Goal: Task Accomplishment & Management: Use online tool/utility

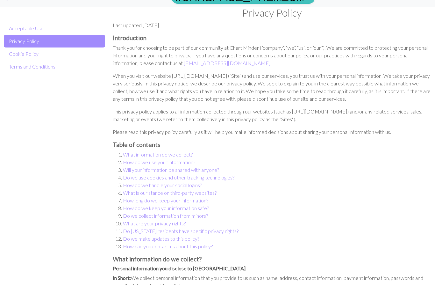
scroll to position [12, 0]
click at [18, 65] on link "Terms and Conditions" at bounding box center [54, 67] width 101 height 13
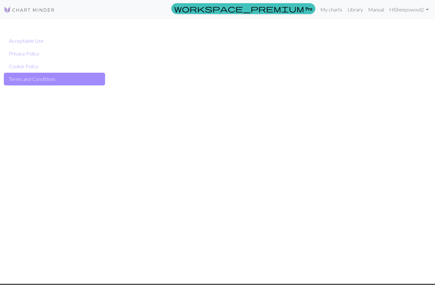
click at [11, 42] on link "Acceptable Use" at bounding box center [54, 40] width 101 height 13
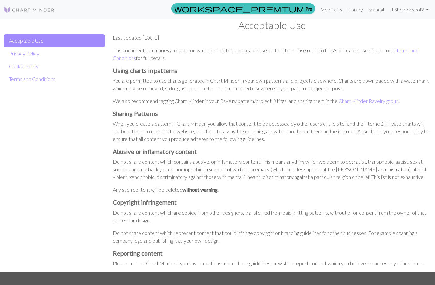
click at [16, 53] on link "Privacy Policy" at bounding box center [54, 53] width 101 height 13
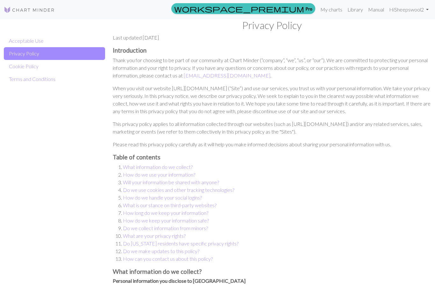
click at [21, 66] on link "Cookie Policy" at bounding box center [54, 66] width 101 height 13
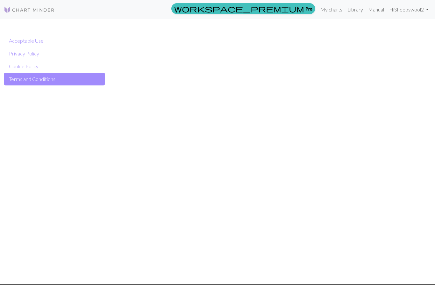
scroll to position [40, 0]
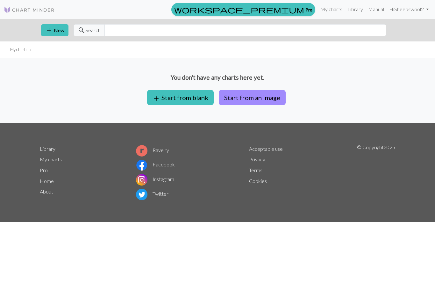
click at [273, 97] on button "Start from an image" at bounding box center [252, 97] width 67 height 15
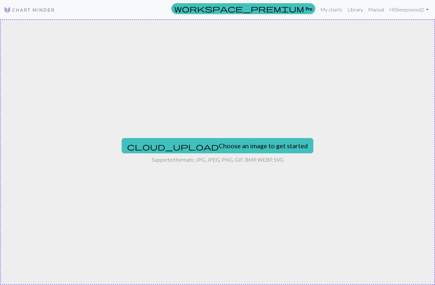
click at [259, 146] on button "cloud_upload Choose an image to get started" at bounding box center [218, 145] width 192 height 15
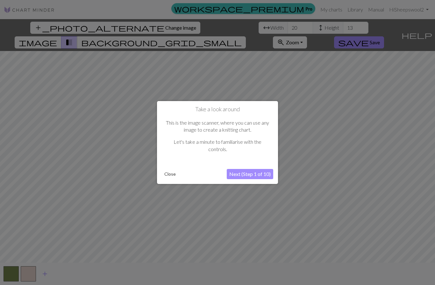
click at [263, 175] on button "Next (Step 1 of 10)" at bounding box center [250, 174] width 47 height 10
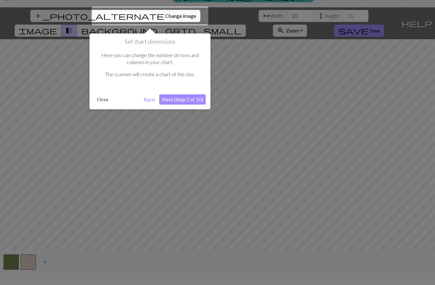
scroll to position [12, 0]
click at [199, 98] on button "Next (Step 2 of 10)" at bounding box center [182, 99] width 47 height 10
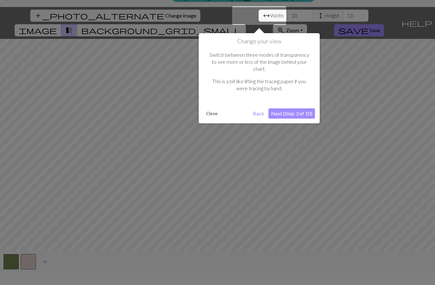
click at [309, 108] on button "Next (Step 3 of 10)" at bounding box center [292, 113] width 47 height 10
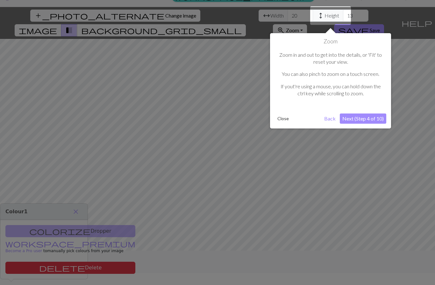
click at [375, 119] on button "Next (Step 4 of 10)" at bounding box center [363, 118] width 47 height 10
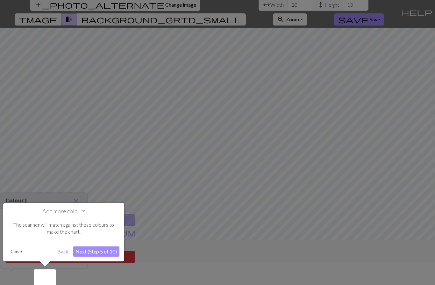
scroll to position [28, 0]
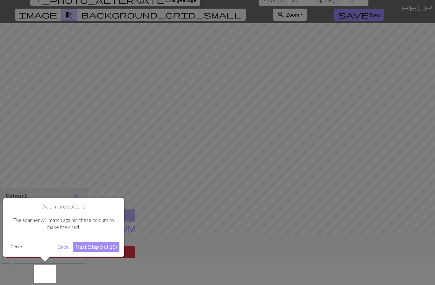
click at [111, 246] on button "Next (Step 5 of 10)" at bounding box center [96, 247] width 47 height 10
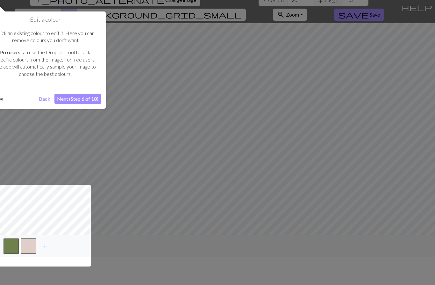
click at [91, 99] on button "Next (Step 6 of 10)" at bounding box center [78, 99] width 47 height 10
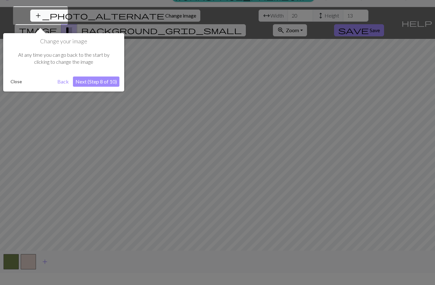
click at [110, 82] on button "Next (Step 8 of 10)" at bounding box center [96, 81] width 47 height 10
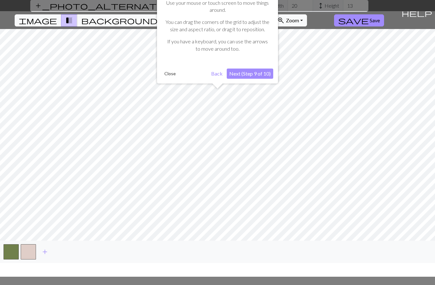
scroll to position [27, 0]
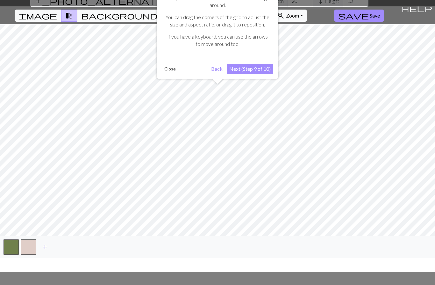
click at [268, 71] on button "Next (Step 9 of 10)" at bounding box center [250, 69] width 47 height 10
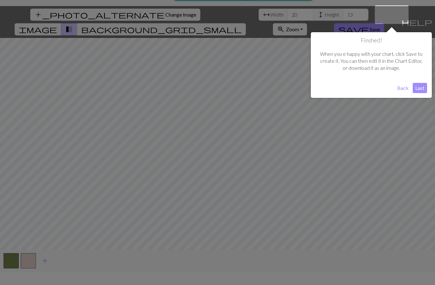
scroll to position [12, 0]
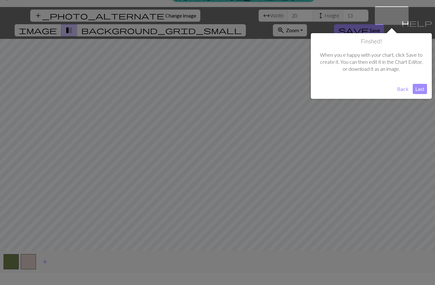
click at [423, 86] on button "Last" at bounding box center [420, 89] width 14 height 10
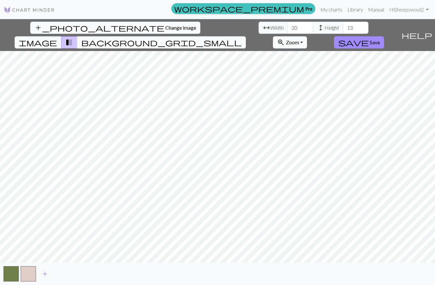
click at [28, 281] on button "button" at bounding box center [28, 273] width 15 height 15
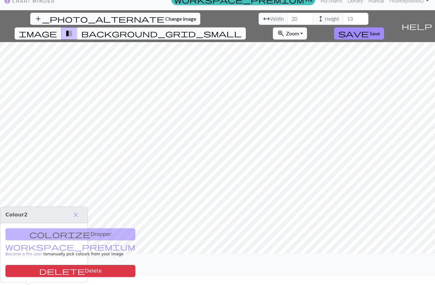
click at [28, 273] on button "button" at bounding box center [28, 264] width 15 height 15
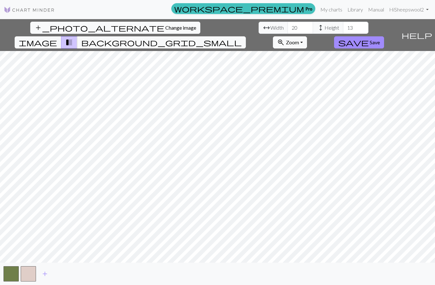
click at [33, 281] on button "button" at bounding box center [28, 273] width 15 height 15
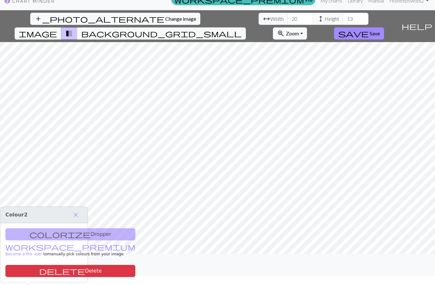
click at [33, 273] on button "button" at bounding box center [28, 264] width 15 height 15
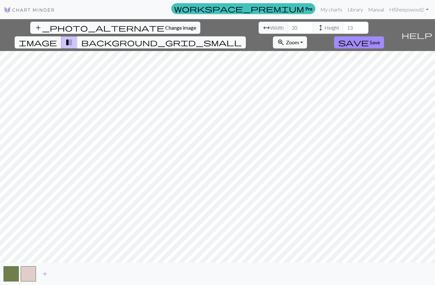
click at [165, 25] on span "Change image" at bounding box center [180, 28] width 31 height 6
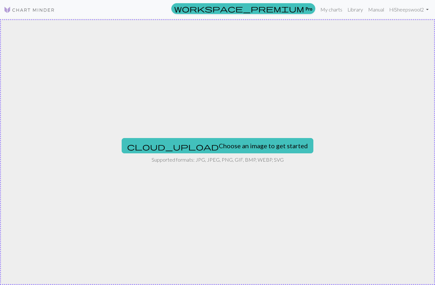
scroll to position [0, 0]
click at [214, 144] on button "cloud_upload Choose an image to get started" at bounding box center [218, 145] width 192 height 15
click at [21, 9] on img at bounding box center [29, 10] width 51 height 8
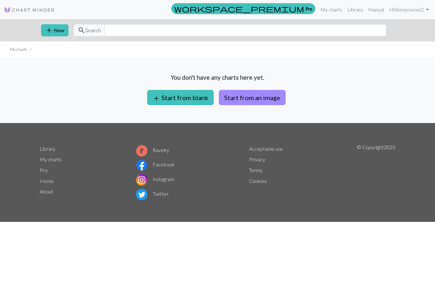
click at [197, 102] on button "add Start from blank" at bounding box center [180, 97] width 67 height 15
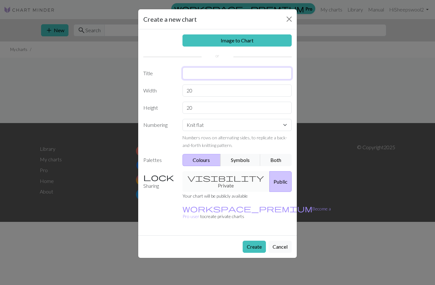
type input "P"
click at [335, 135] on div "Create a new chart Image to Chart Title P Width 20 Height 20 Numbering Knit fla…" at bounding box center [217, 142] width 435 height 285
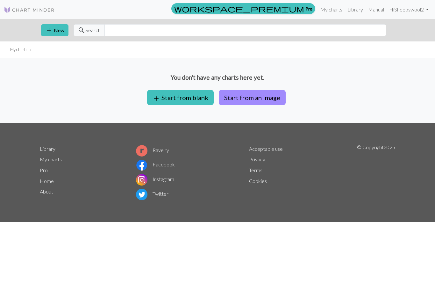
click at [195, 100] on button "add Start from blank" at bounding box center [180, 97] width 67 height 15
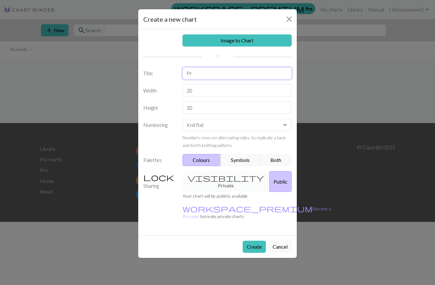
type input "P"
type input "Phage"
click at [247, 158] on button "Symbols" at bounding box center [241, 160] width 40 height 12
click at [212, 162] on button "Colours" at bounding box center [202, 160] width 39 height 12
click at [252, 157] on button "Symbols" at bounding box center [241, 160] width 40 height 12
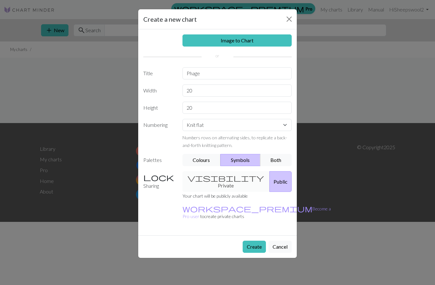
click at [276, 160] on button "Both" at bounding box center [276, 160] width 32 height 12
click at [247, 164] on button "Symbols" at bounding box center [241, 160] width 40 height 12
click at [209, 163] on button "Colours" at bounding box center [202, 160] width 39 height 12
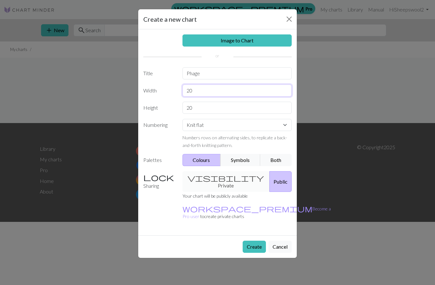
click at [206, 89] on input "20" at bounding box center [238, 90] width 110 height 12
click at [209, 109] on input "20" at bounding box center [238, 108] width 110 height 12
type input "2"
type input "12"
click at [276, 159] on button "Both" at bounding box center [276, 160] width 32 height 12
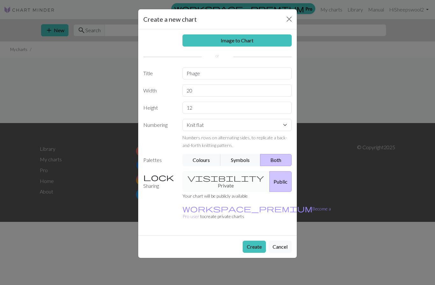
click at [257, 241] on button "Create" at bounding box center [254, 247] width 23 height 12
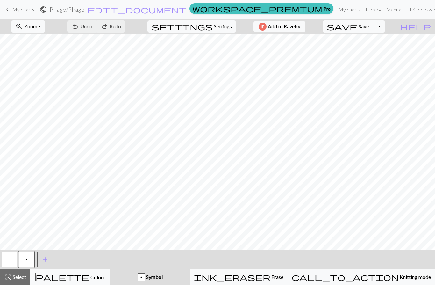
click at [25, 258] on button "p" at bounding box center [26, 259] width 15 height 15
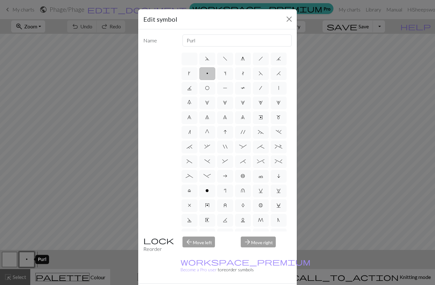
click at [195, 60] on label at bounding box center [190, 59] width 16 height 13
click at [194, 59] on input "radio" at bounding box center [192, 57] width 4 height 4
radio input "true"
type input "Knit"
click at [207, 75] on span "p" at bounding box center [208, 73] width 2 height 5
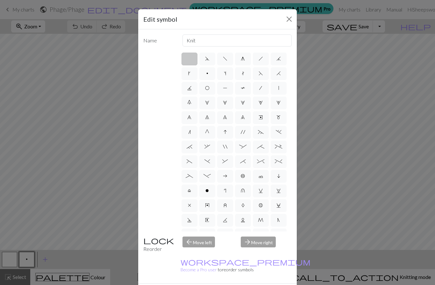
click at [207, 74] on input "p" at bounding box center [209, 71] width 4 height 4
radio input "true"
type input "purl"
click at [288, 20] on button "Close" at bounding box center [289, 19] width 10 height 10
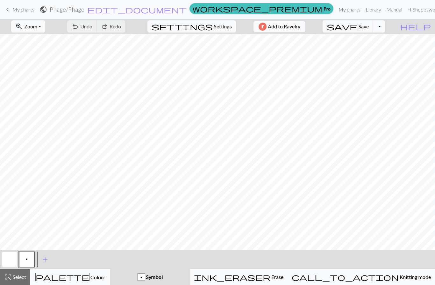
click at [90, 279] on span "Colour" at bounding box center [98, 277] width 16 height 6
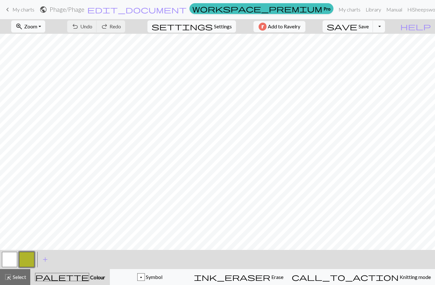
click at [42, 260] on span "add" at bounding box center [45, 259] width 8 height 9
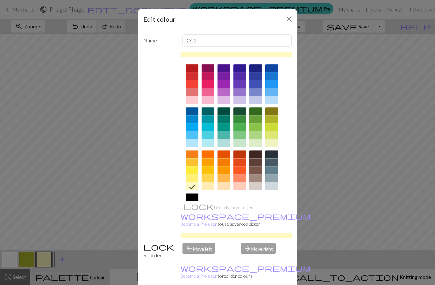
click at [26, 262] on div "Edit colour Name CC2 Use advanced picker workspace_premium Become a Pro user to…" at bounding box center [217, 142] width 435 height 285
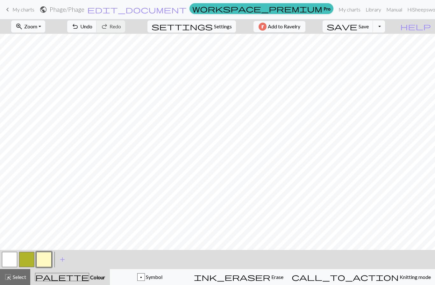
click at [28, 263] on button "button" at bounding box center [26, 259] width 15 height 15
click at [79, 30] on span "undo" at bounding box center [75, 26] width 8 height 9
click at [92, 26] on span "Undo" at bounding box center [86, 26] width 12 height 6
click at [79, 28] on span "undo" at bounding box center [75, 26] width 8 height 9
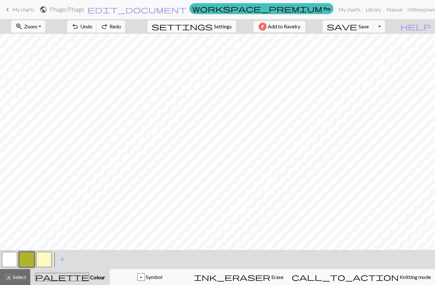
click at [79, 28] on span "undo" at bounding box center [75, 26] width 8 height 9
click at [97, 28] on button "undo Undo Undo" at bounding box center [82, 26] width 30 height 12
click at [97, 27] on button "undo Undo Undo" at bounding box center [82, 26] width 30 height 12
click at [79, 30] on span "undo" at bounding box center [75, 26] width 8 height 9
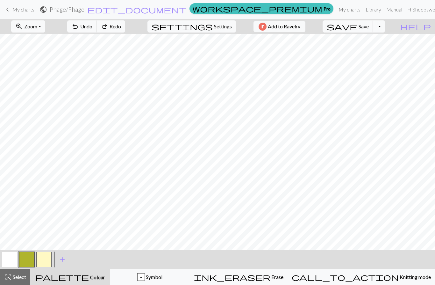
click at [97, 30] on button "undo Undo Undo" at bounding box center [82, 26] width 30 height 12
click at [97, 31] on button "undo Undo Undo" at bounding box center [82, 26] width 30 height 12
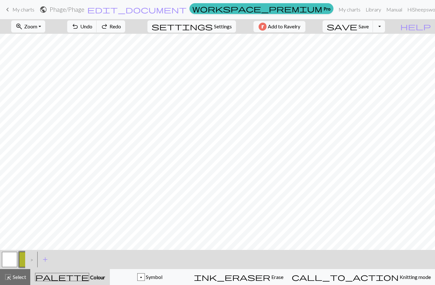
click at [79, 29] on span "undo" at bounding box center [75, 26] width 8 height 9
click at [79, 28] on span "undo" at bounding box center [75, 26] width 8 height 9
click at [108, 27] on div "undo Undo Undo redo Redo Redo" at bounding box center [96, 26] width 68 height 15
click at [92, 27] on span "Undo" at bounding box center [86, 26] width 12 height 6
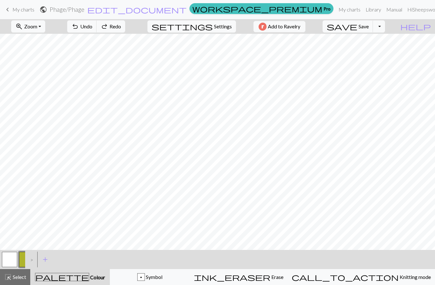
click at [92, 27] on span "Undo" at bounding box center [86, 26] width 12 height 6
click at [92, 29] on span "Undo" at bounding box center [86, 26] width 12 height 6
click at [113, 29] on div "undo Undo Undo redo Redo Redo" at bounding box center [96, 26] width 68 height 15
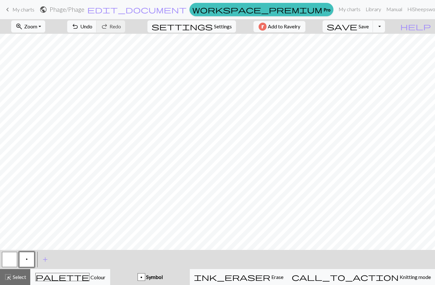
click at [97, 31] on button "undo Undo Undo" at bounding box center [82, 26] width 30 height 12
click at [80, 283] on button "palette Colour Colour" at bounding box center [70, 277] width 80 height 16
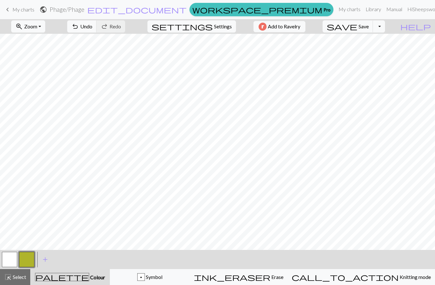
click at [92, 27] on span "Undo" at bounding box center [86, 26] width 12 height 6
click at [92, 26] on span "Undo" at bounding box center [86, 26] width 12 height 6
click at [92, 28] on span "Undo" at bounding box center [86, 26] width 12 height 6
click at [92, 29] on span "Undo" at bounding box center [86, 26] width 12 height 6
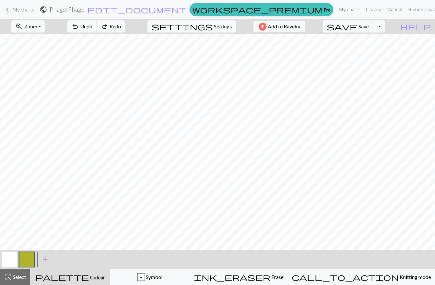
click at [92, 29] on span "Undo" at bounding box center [86, 26] width 12 height 6
click at [92, 25] on span "Undo" at bounding box center [86, 26] width 12 height 6
click at [97, 25] on button "undo Undo Undo" at bounding box center [82, 26] width 30 height 12
click at [92, 24] on span "Undo" at bounding box center [86, 26] width 12 height 6
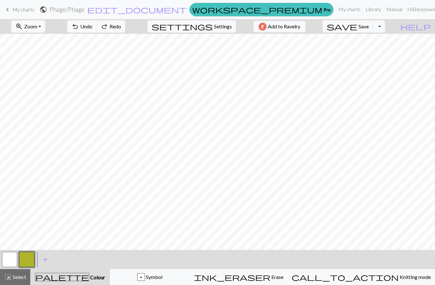
click at [97, 21] on button "undo Undo Undo" at bounding box center [82, 26] width 30 height 12
click at [110, 20] on div "undo Undo Undo redo Redo Redo" at bounding box center [96, 26] width 68 height 15
click at [97, 20] on button "undo Undo Undo" at bounding box center [82, 26] width 30 height 12
click at [97, 21] on button "undo Undo Undo" at bounding box center [82, 26] width 30 height 12
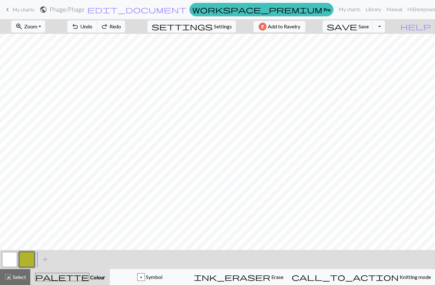
click at [97, 21] on button "undo Undo Undo" at bounding box center [82, 26] width 30 height 12
click at [107, 19] on div "undo Undo Undo redo Redo Redo" at bounding box center [96, 26] width 68 height 15
click at [107, 18] on nav "keyboard_arrow_left My charts public Phage / Phage edit_document Edit settings …" at bounding box center [217, 9] width 435 height 19
click at [105, 16] on nav "keyboard_arrow_left My charts public Phage / Phage edit_document Edit settings …" at bounding box center [217, 9] width 435 height 19
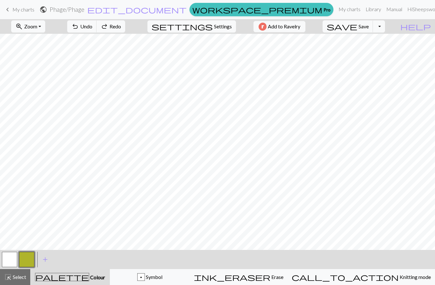
click at [105, 16] on div "keyboard_arrow_left My charts public Phage / Phage edit_document Edit settings …" at bounding box center [217, 9] width 435 height 13
click at [92, 27] on span "Undo" at bounding box center [86, 26] width 12 height 6
click at [92, 24] on span "Undo" at bounding box center [86, 26] width 12 height 6
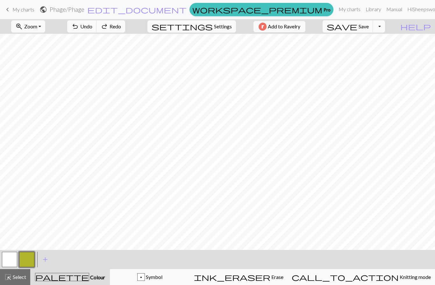
click at [92, 26] on span "Undo" at bounding box center [86, 26] width 12 height 6
click at [92, 25] on span "Undo" at bounding box center [86, 26] width 12 height 6
click at [92, 24] on span "Undo" at bounding box center [86, 26] width 12 height 6
click at [97, 22] on button "undo Undo Undo" at bounding box center [82, 26] width 30 height 12
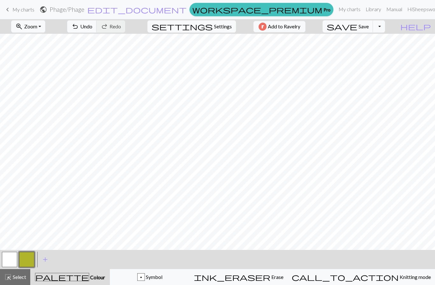
click at [92, 29] on span "Undo" at bounding box center [86, 26] width 12 height 6
click at [97, 31] on button "undo Undo Undo" at bounding box center [82, 26] width 30 height 12
click at [92, 28] on span "Undo" at bounding box center [86, 26] width 12 height 6
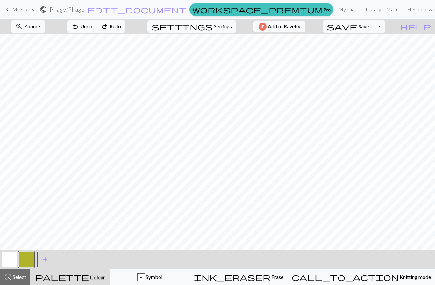
click at [92, 28] on span "Undo" at bounding box center [86, 26] width 12 height 6
click at [92, 27] on span "Undo" at bounding box center [86, 26] width 12 height 6
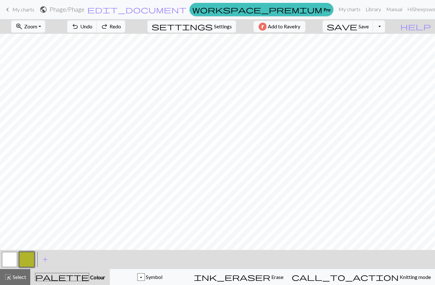
click at [92, 28] on span "Undo" at bounding box center [86, 26] width 12 height 6
click at [97, 20] on button "undo Undo Undo" at bounding box center [82, 26] width 30 height 12
click at [92, 25] on span "Undo" at bounding box center [86, 26] width 12 height 6
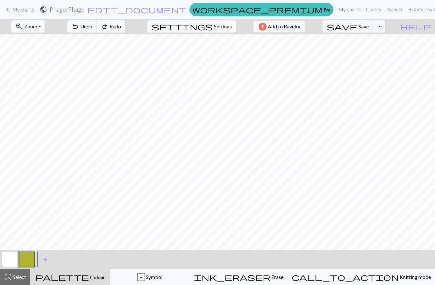
click at [92, 25] on span "Undo" at bounding box center [86, 26] width 12 height 6
click at [92, 27] on span "Undo" at bounding box center [86, 26] width 12 height 6
click at [92, 29] on span "Undo" at bounding box center [86, 26] width 12 height 6
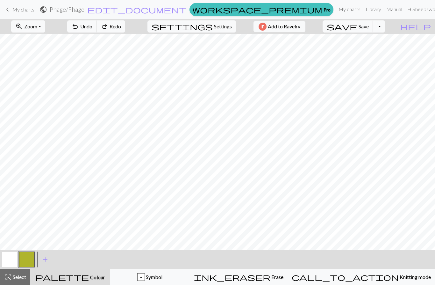
click at [79, 30] on span "undo" at bounding box center [75, 26] width 8 height 9
click at [79, 29] on span "undo" at bounding box center [75, 26] width 8 height 9
click at [79, 27] on span "undo" at bounding box center [75, 26] width 8 height 9
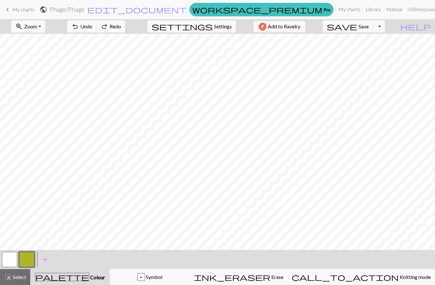
click at [79, 27] on span "undo" at bounding box center [75, 26] width 8 height 9
click at [79, 28] on span "undo" at bounding box center [75, 26] width 8 height 9
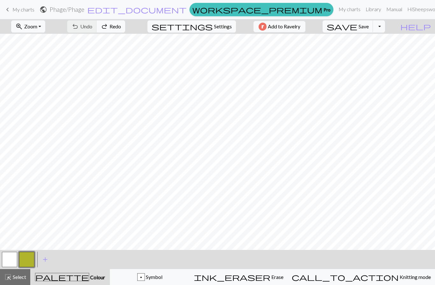
click at [108, 28] on div "undo Undo Undo redo Redo Redo" at bounding box center [96, 26] width 68 height 15
click at [92, 25] on span "Undo" at bounding box center [86, 26] width 12 height 6
click at [97, 32] on button "undo Undo Undo" at bounding box center [82, 26] width 30 height 12
click at [92, 24] on span "Undo" at bounding box center [86, 26] width 12 height 6
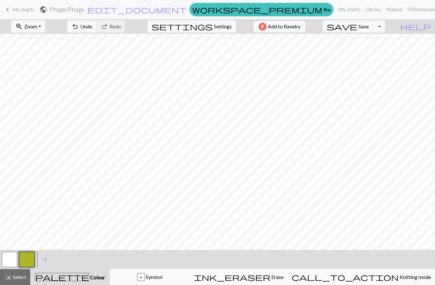
click at [284, 280] on span "Erase" at bounding box center [277, 277] width 13 height 6
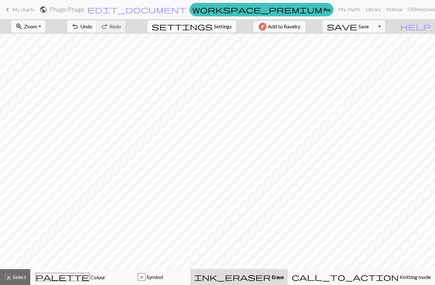
click at [90, 278] on span "Colour" at bounding box center [98, 277] width 16 height 6
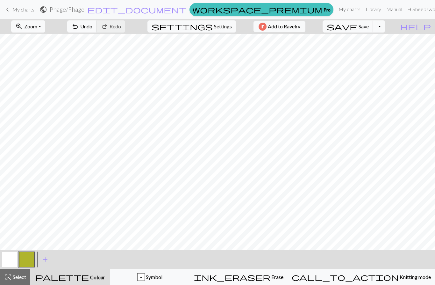
click at [92, 28] on span "Undo" at bounding box center [86, 26] width 12 height 6
click at [92, 29] on span "Undo" at bounding box center [86, 26] width 12 height 6
click at [92, 28] on span "Undo" at bounding box center [86, 26] width 12 height 6
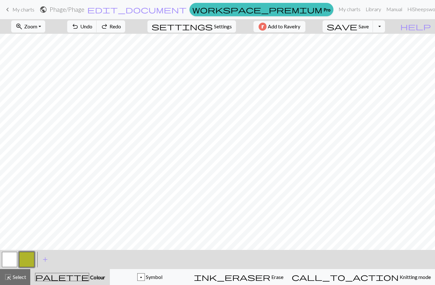
click at [92, 28] on span "Undo" at bounding box center [86, 26] width 12 height 6
click at [92, 25] on span "Undo" at bounding box center [86, 26] width 12 height 6
click at [97, 31] on button "undo Undo Undo" at bounding box center [82, 26] width 30 height 12
click at [92, 29] on span "Undo" at bounding box center [86, 26] width 12 height 6
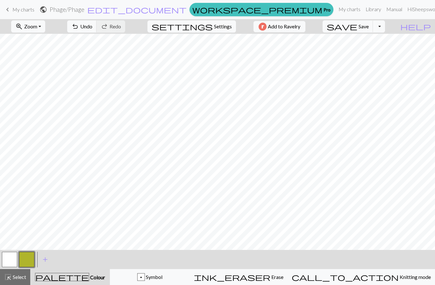
click at [92, 29] on span "Undo" at bounding box center [86, 26] width 12 height 6
click at [92, 27] on span "Undo" at bounding box center [86, 26] width 12 height 6
click at [92, 28] on span "Undo" at bounding box center [86, 26] width 12 height 6
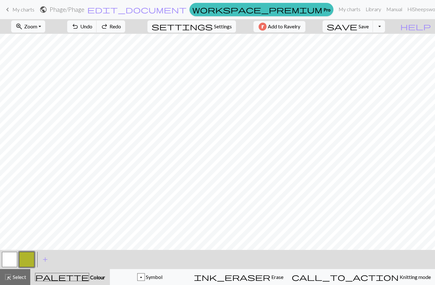
click at [79, 29] on span "undo" at bounding box center [75, 26] width 8 height 9
click at [92, 26] on span "Undo" at bounding box center [86, 26] width 12 height 6
click at [92, 25] on span "Undo" at bounding box center [86, 26] width 12 height 6
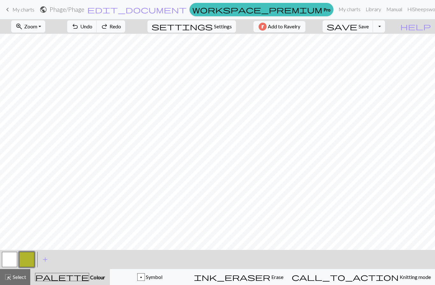
click at [92, 25] on span "Undo" at bounding box center [86, 26] width 12 height 6
click at [92, 26] on span "Undo" at bounding box center [86, 26] width 12 height 6
click at [92, 25] on span "Undo" at bounding box center [86, 26] width 12 height 6
click at [92, 26] on span "Undo" at bounding box center [86, 26] width 12 height 6
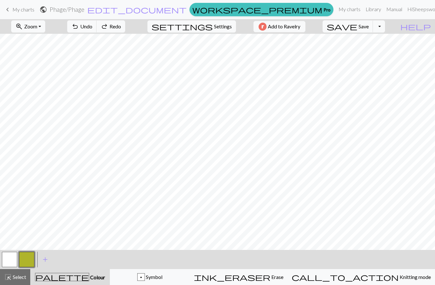
click at [92, 25] on span "Undo" at bounding box center [86, 26] width 12 height 6
click at [92, 24] on span "Undo" at bounding box center [86, 26] width 12 height 6
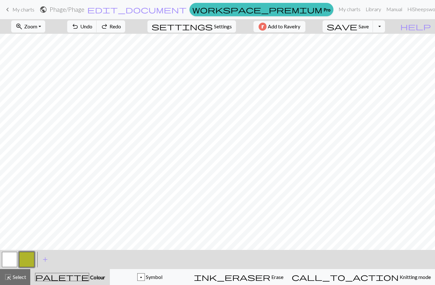
click at [92, 24] on span "Undo" at bounding box center [86, 26] width 12 height 6
click at [92, 27] on span "Undo" at bounding box center [86, 26] width 12 height 6
click at [97, 31] on button "undo Undo Undo" at bounding box center [82, 26] width 30 height 12
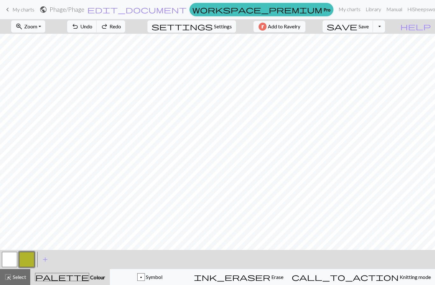
click at [97, 30] on button "undo Undo Undo" at bounding box center [82, 26] width 30 height 12
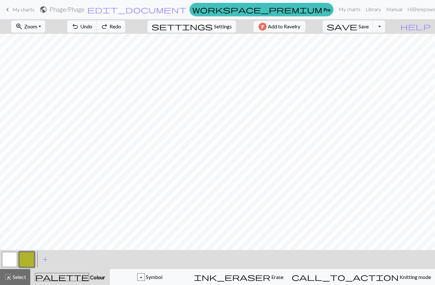
click at [92, 29] on span "Undo" at bounding box center [86, 26] width 12 height 6
click at [115, 29] on div "undo Undo Undo redo Redo Redo" at bounding box center [96, 26] width 68 height 15
click at [117, 29] on div "undo Undo Undo redo Redo Redo" at bounding box center [96, 26] width 68 height 15
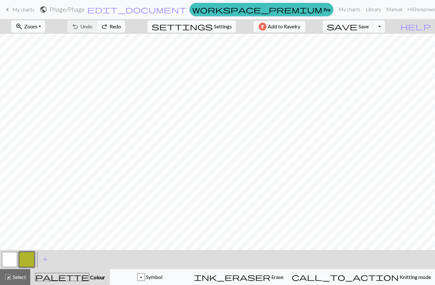
click at [114, 30] on div "undo Undo Undo redo Redo Redo" at bounding box center [96, 26] width 68 height 15
click at [92, 28] on span "Undo" at bounding box center [86, 26] width 12 height 6
click at [92, 27] on span "Undo" at bounding box center [86, 26] width 12 height 6
click at [97, 22] on button "undo Undo Undo" at bounding box center [82, 26] width 30 height 12
click at [97, 21] on button "undo Undo Undo" at bounding box center [82, 26] width 30 height 12
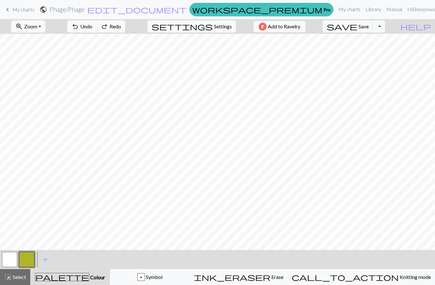
click at [92, 26] on span "Undo" at bounding box center [86, 26] width 12 height 6
click at [92, 28] on span "Undo" at bounding box center [86, 26] width 12 height 6
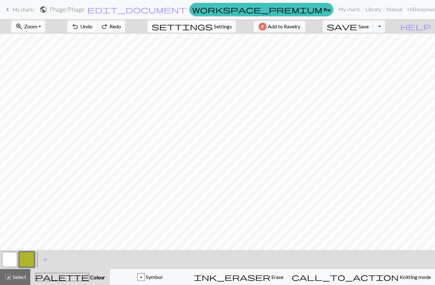
click at [92, 25] on span "Undo" at bounding box center [86, 26] width 12 height 6
click at [92, 26] on span "Undo" at bounding box center [86, 26] width 12 height 6
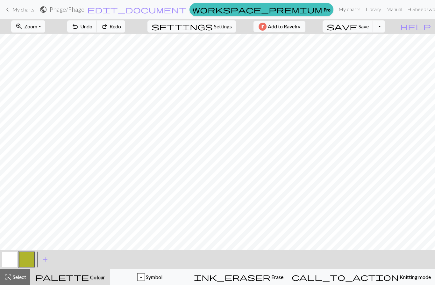
click at [92, 26] on span "Undo" at bounding box center [86, 26] width 12 height 6
click at [92, 27] on span "Undo" at bounding box center [86, 26] width 12 height 6
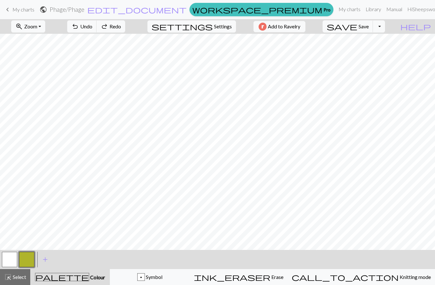
click at [92, 27] on span "Undo" at bounding box center [86, 26] width 12 height 6
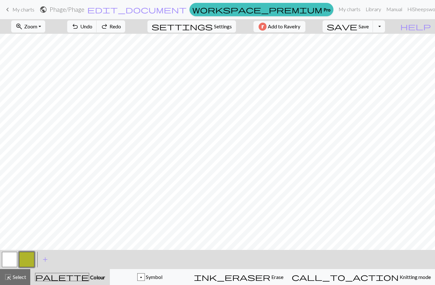
click at [92, 27] on span "Undo" at bounding box center [86, 26] width 12 height 6
click at [92, 26] on span "Undo" at bounding box center [86, 26] width 12 height 6
click at [92, 29] on span "Undo" at bounding box center [86, 26] width 12 height 6
click at [92, 28] on span "Undo" at bounding box center [86, 26] width 12 height 6
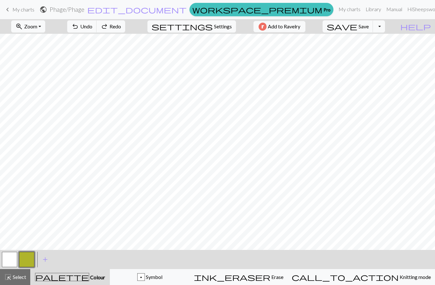
click at [92, 28] on span "Undo" at bounding box center [86, 26] width 12 height 6
click at [92, 29] on span "Undo" at bounding box center [86, 26] width 12 height 6
click at [92, 28] on span "Undo" at bounding box center [86, 26] width 12 height 6
click at [92, 29] on span "Undo" at bounding box center [86, 26] width 12 height 6
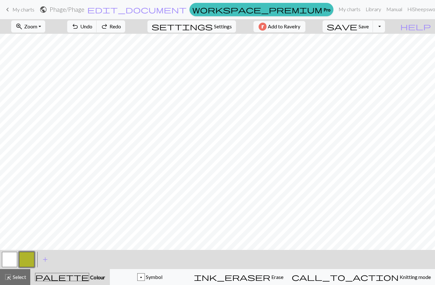
click at [92, 29] on span "Undo" at bounding box center [86, 26] width 12 height 6
click at [92, 28] on span "Undo" at bounding box center [86, 26] width 12 height 6
click at [92, 27] on span "Undo" at bounding box center [86, 26] width 12 height 6
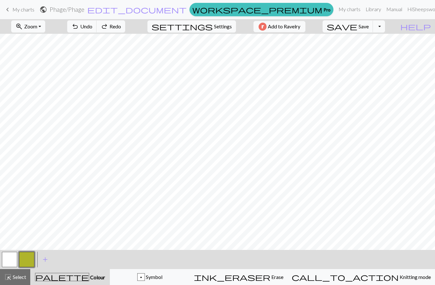
click at [92, 27] on span "Undo" at bounding box center [86, 26] width 12 height 6
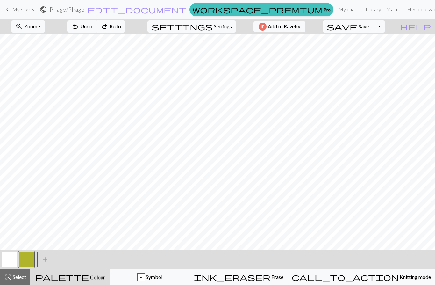
click at [92, 27] on span "Undo" at bounding box center [86, 26] width 12 height 6
click at [120, 27] on div "undo Undo Undo redo Redo Redo" at bounding box center [96, 26] width 68 height 15
click at [119, 29] on div "undo Undo Undo redo Redo Redo" at bounding box center [96, 26] width 68 height 15
click at [92, 25] on span "Undo" at bounding box center [86, 26] width 12 height 6
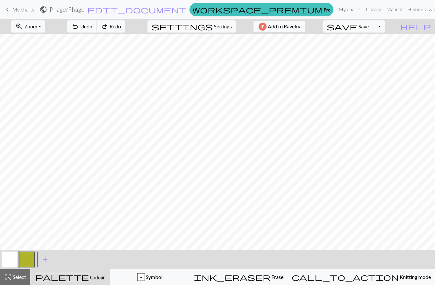
click at [92, 26] on span "Undo" at bounding box center [86, 26] width 12 height 6
click at [92, 27] on span "Undo" at bounding box center [86, 26] width 12 height 6
click at [284, 279] on span "Erase" at bounding box center [277, 277] width 13 height 6
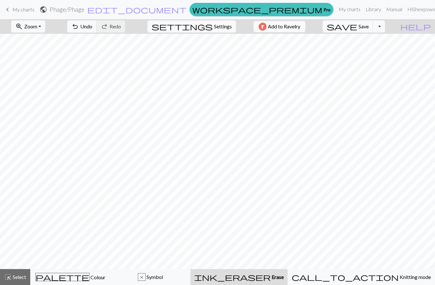
click at [90, 280] on span "Colour" at bounding box center [98, 277] width 16 height 6
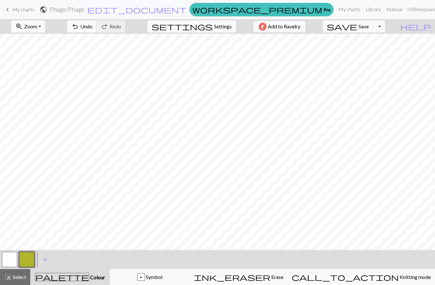
click at [163, 280] on span "Symbol" at bounding box center [154, 277] width 18 height 6
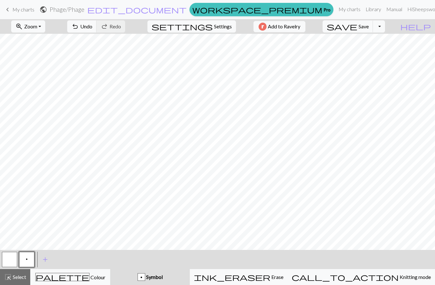
click at [97, 31] on button "undo Undo Undo" at bounding box center [82, 26] width 30 height 12
click at [92, 27] on span "Undo" at bounding box center [86, 26] width 12 height 6
click at [11, 259] on button "button" at bounding box center [9, 259] width 15 height 15
click at [375, 281] on button "call_to_action Knitting mode Knitting mode" at bounding box center [362, 277] width 148 height 16
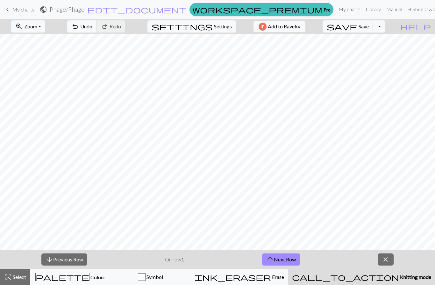
click at [387, 260] on span "close" at bounding box center [386, 259] width 8 height 9
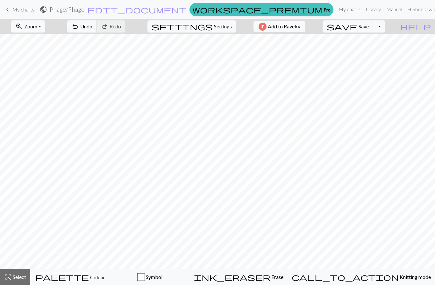
click at [220, 25] on span "Settings" at bounding box center [223, 27] width 18 height 8
select select "aran"
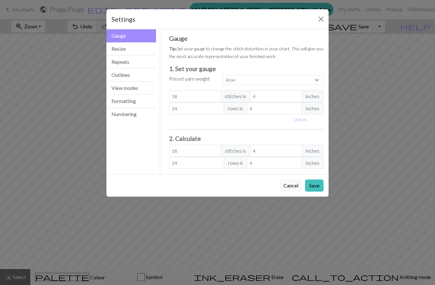
click at [143, 91] on button "View modes" at bounding box center [131, 88] width 50 height 13
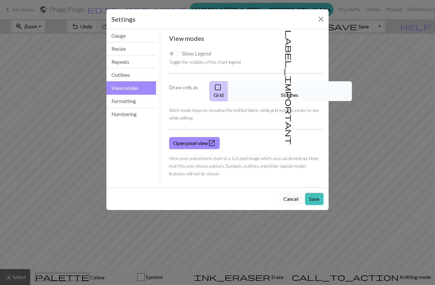
click at [303, 82] on button "label_important Stitches" at bounding box center [290, 91] width 124 height 20
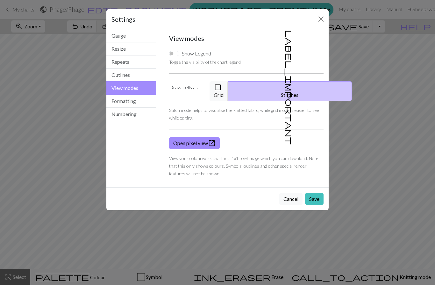
click at [302, 81] on div "Show Legend Toggle the visibility of the chart legend Draw cells as check_box_o…" at bounding box center [246, 114] width 163 height 138
click at [315, 195] on button "Save" at bounding box center [314, 199] width 18 height 12
